Goal: Task Accomplishment & Management: Use online tool/utility

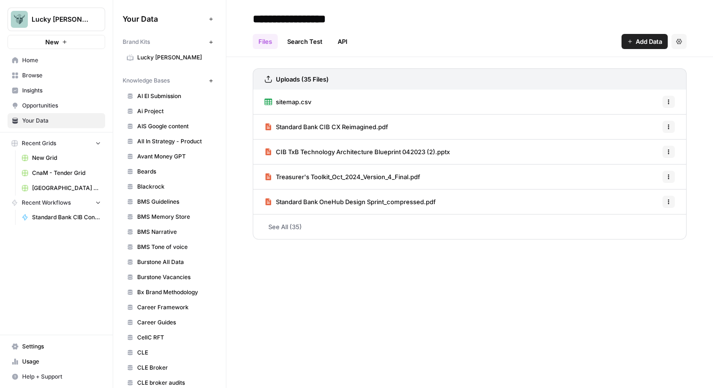
scroll to position [154, 0]
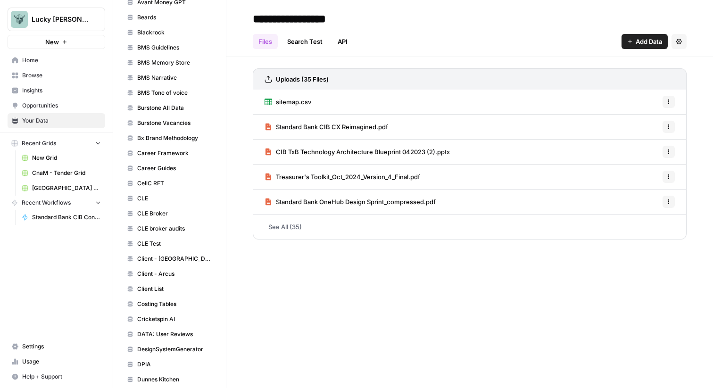
click at [59, 63] on span "Home" at bounding box center [61, 60] width 79 height 8
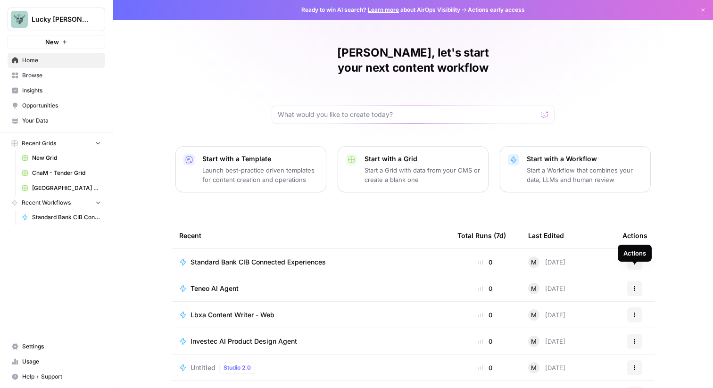
click at [632, 286] on icon "button" at bounding box center [635, 289] width 6 height 6
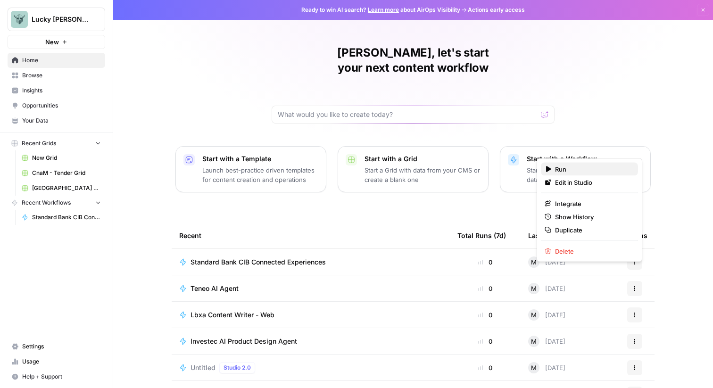
click at [589, 169] on span "Run" at bounding box center [592, 169] width 75 height 9
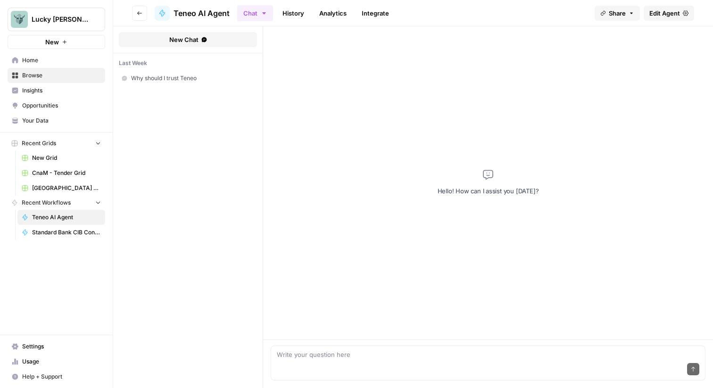
click at [614, 13] on span "Share" at bounding box center [617, 12] width 17 height 9
click at [624, 57] on button "Copy" at bounding box center [639, 58] width 31 height 9
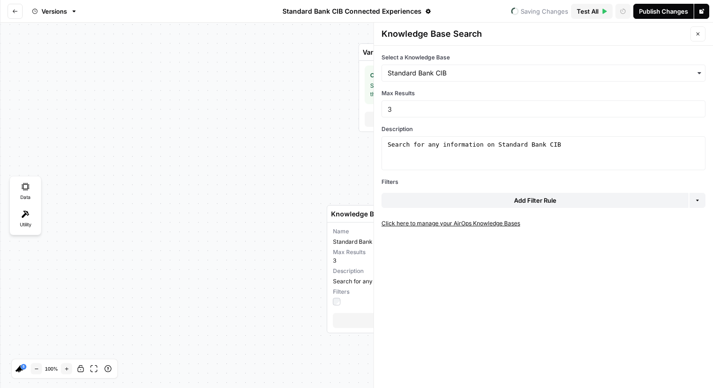
click at [444, 222] on link "Click here to manage your AirOps Knowledge Bases" at bounding box center [543, 223] width 324 height 8
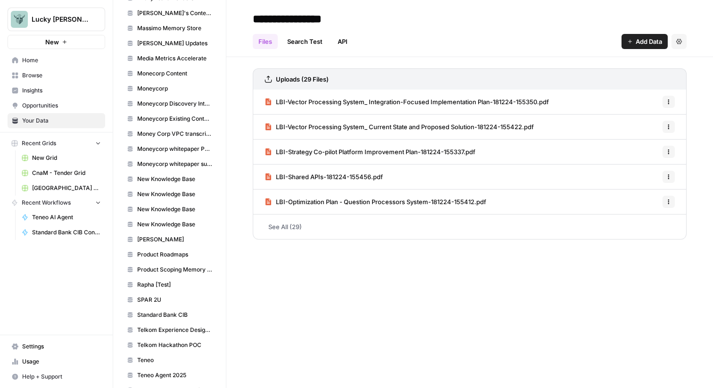
scroll to position [1040, 0]
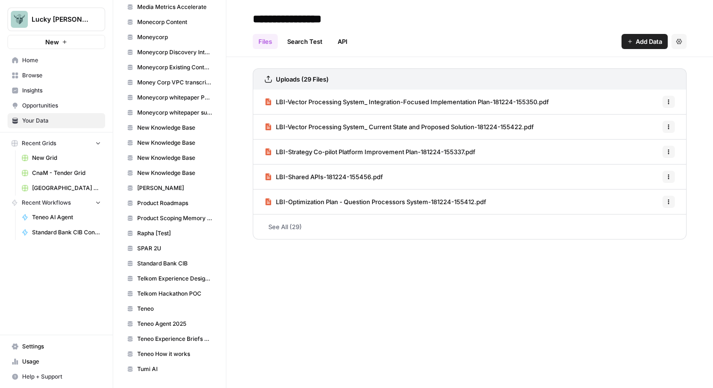
click at [165, 264] on span "Standard Bank CIB" at bounding box center [174, 263] width 75 height 8
